Goal: Check status

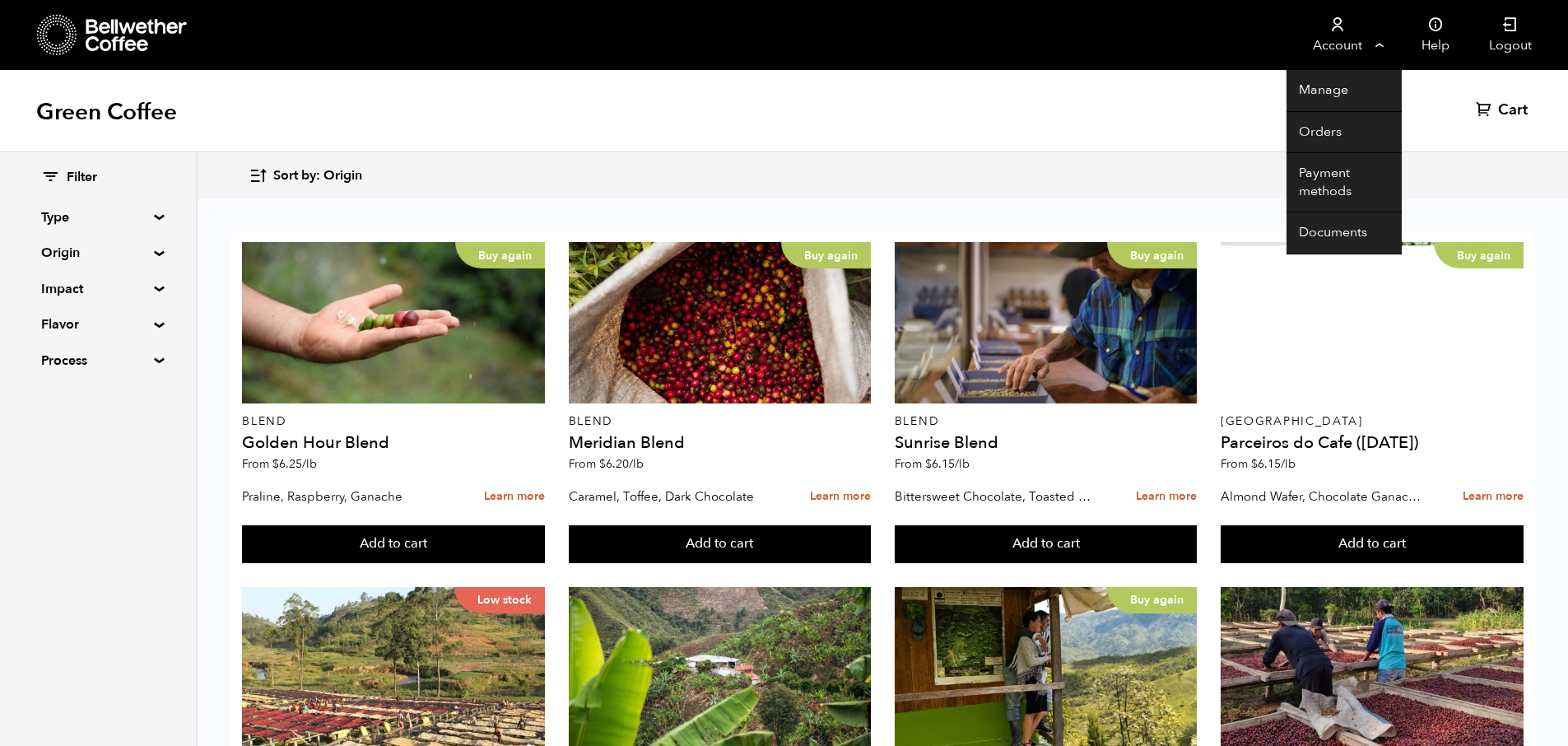
click at [1357, 50] on link "Account" at bounding box center [1337, 35] width 101 height 70
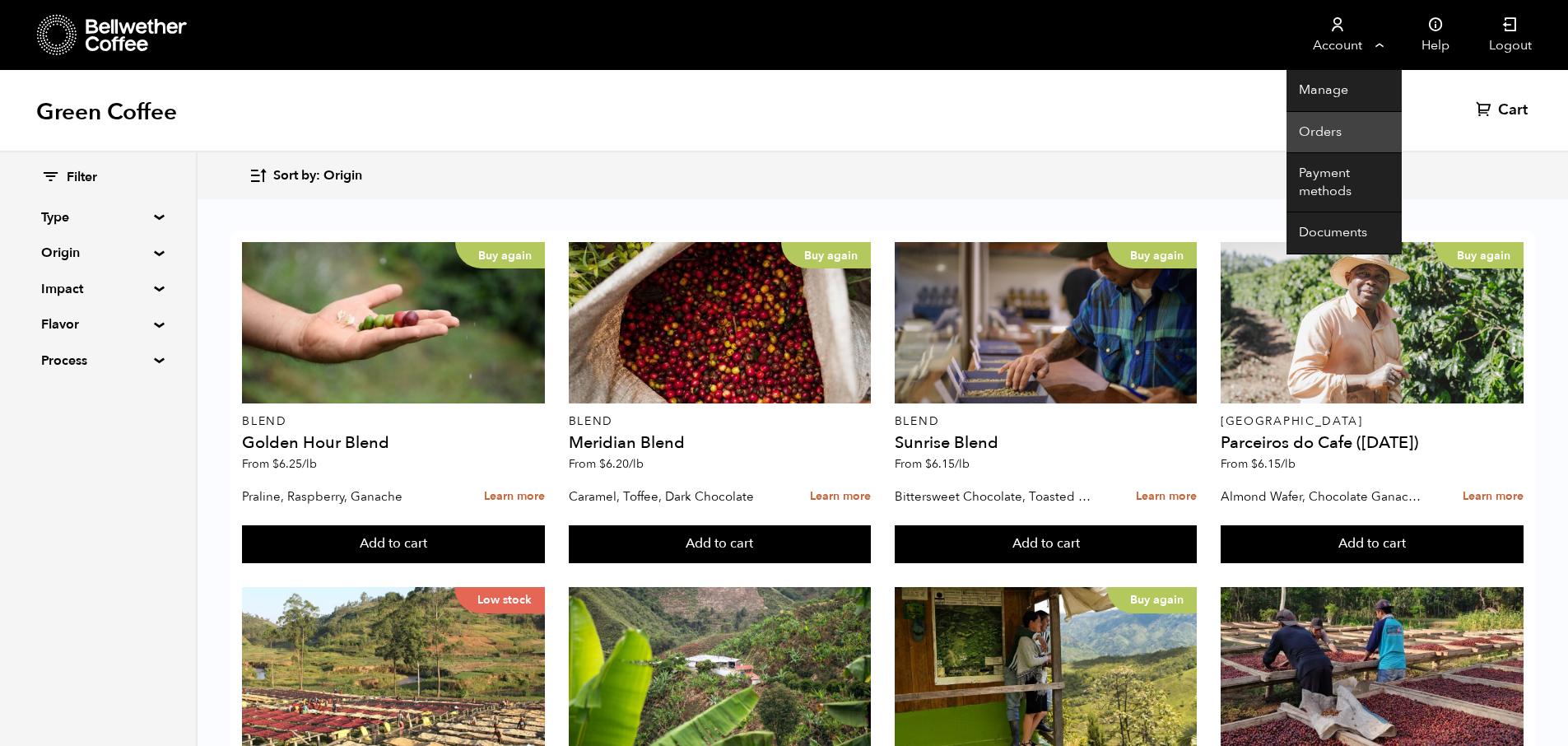
click at [1337, 128] on link "Orders" at bounding box center [1344, 132] width 115 height 42
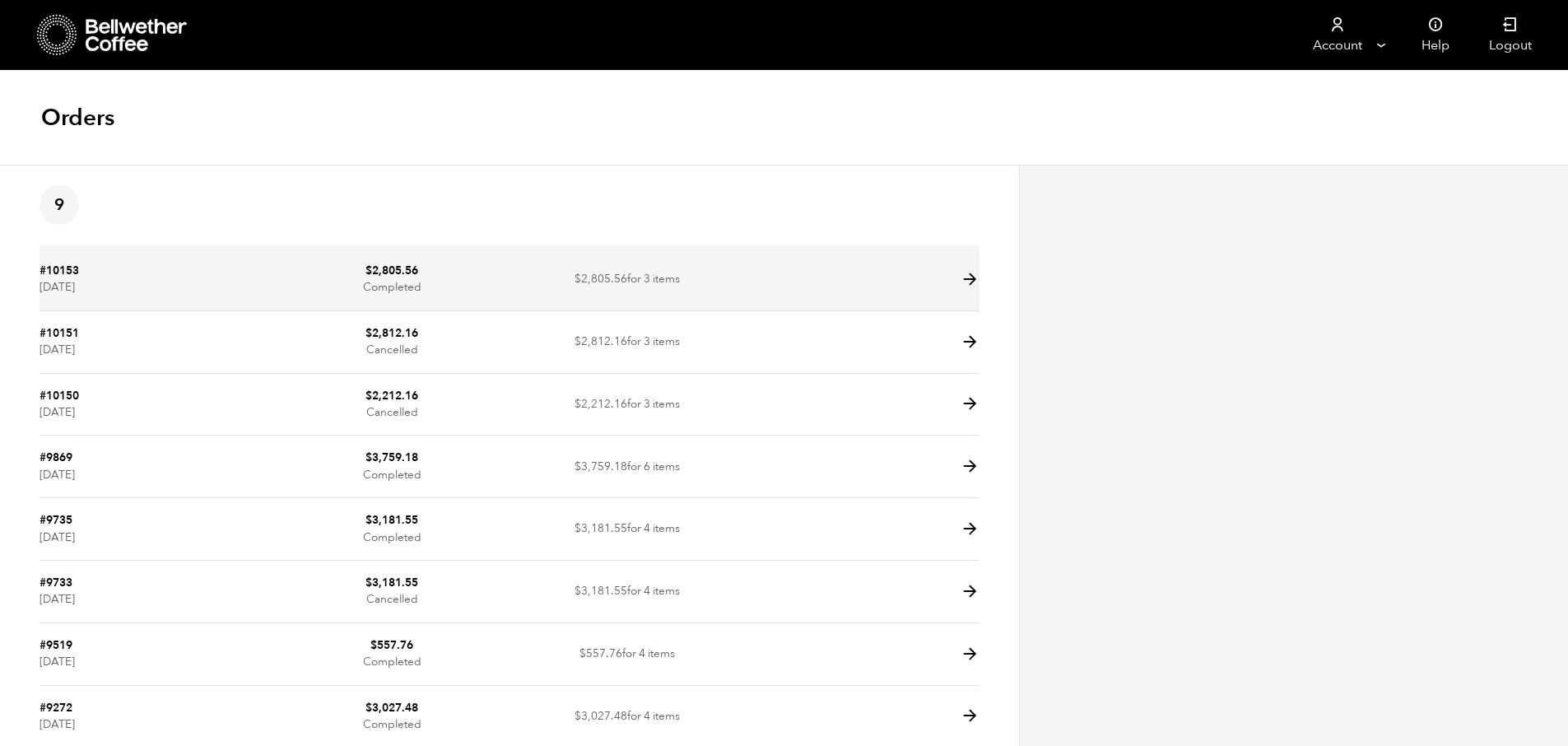
click at [969, 281] on icon at bounding box center [970, 279] width 19 height 19
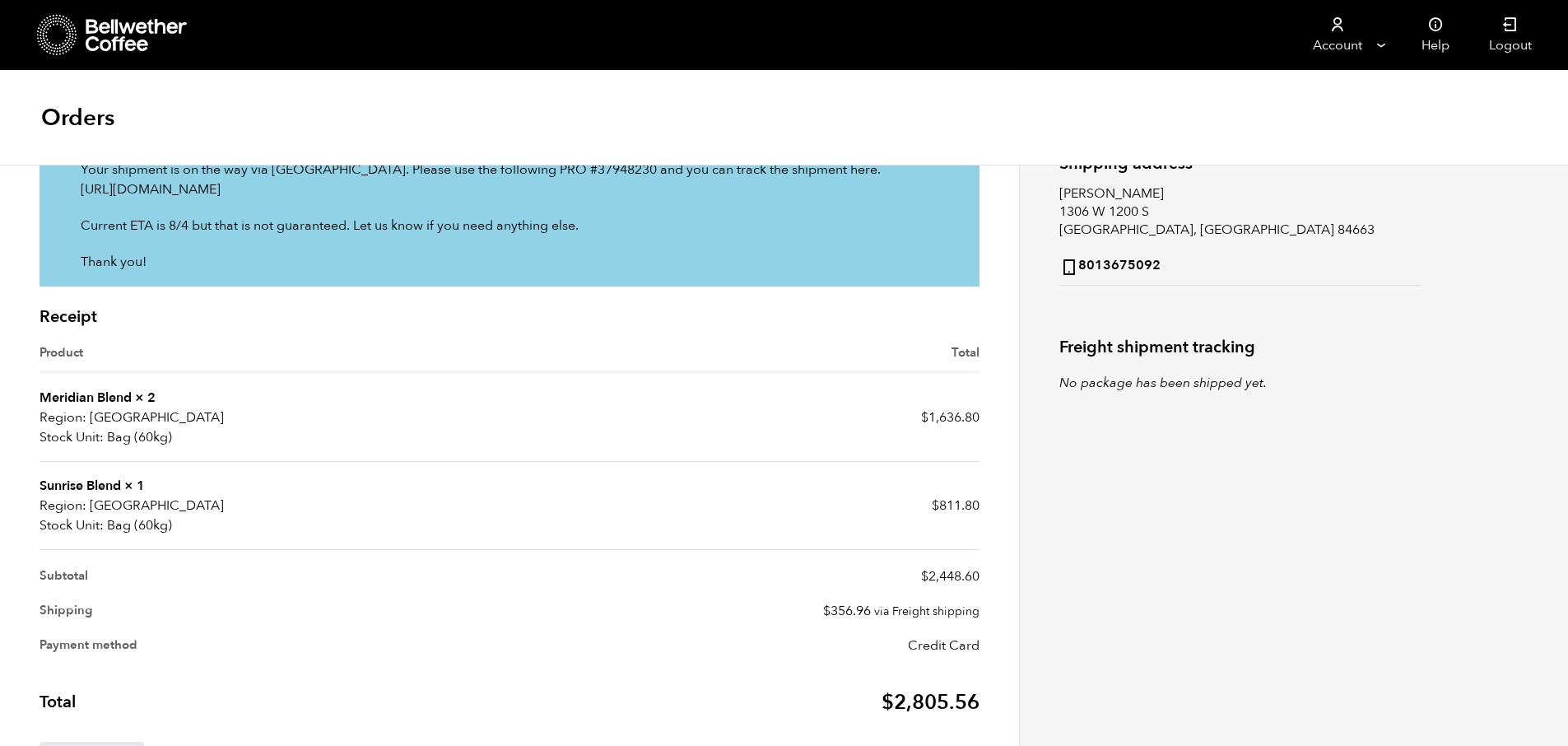
scroll to position [348, 0]
